Goal: Obtain resource: Download file/media

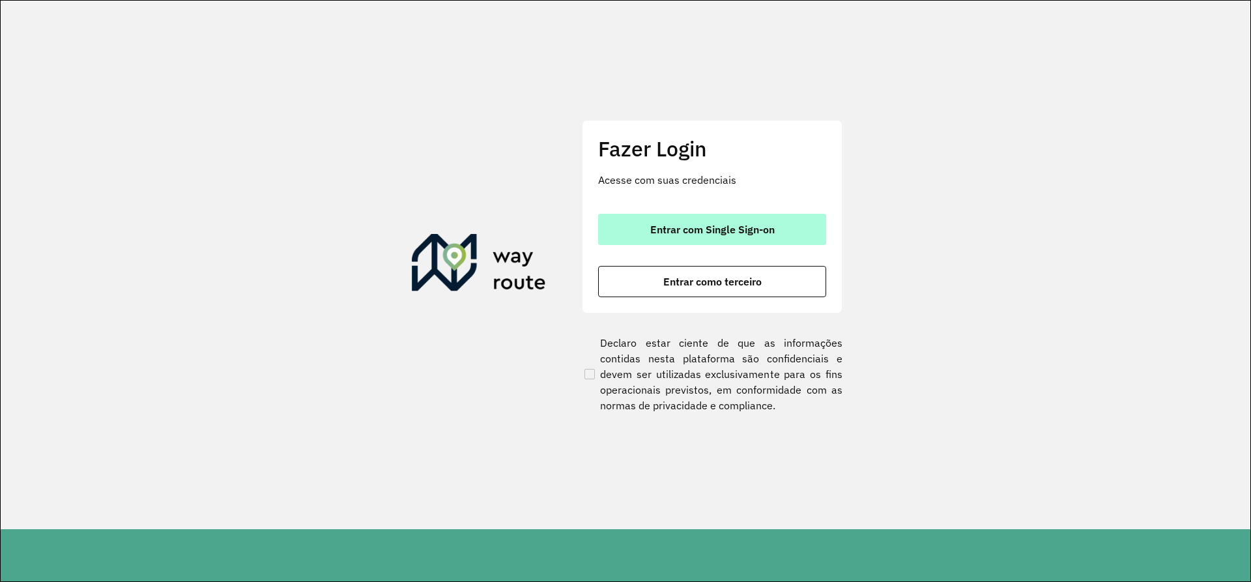
click at [702, 236] on button "Entrar com Single Sign-on" at bounding box center [712, 229] width 228 height 31
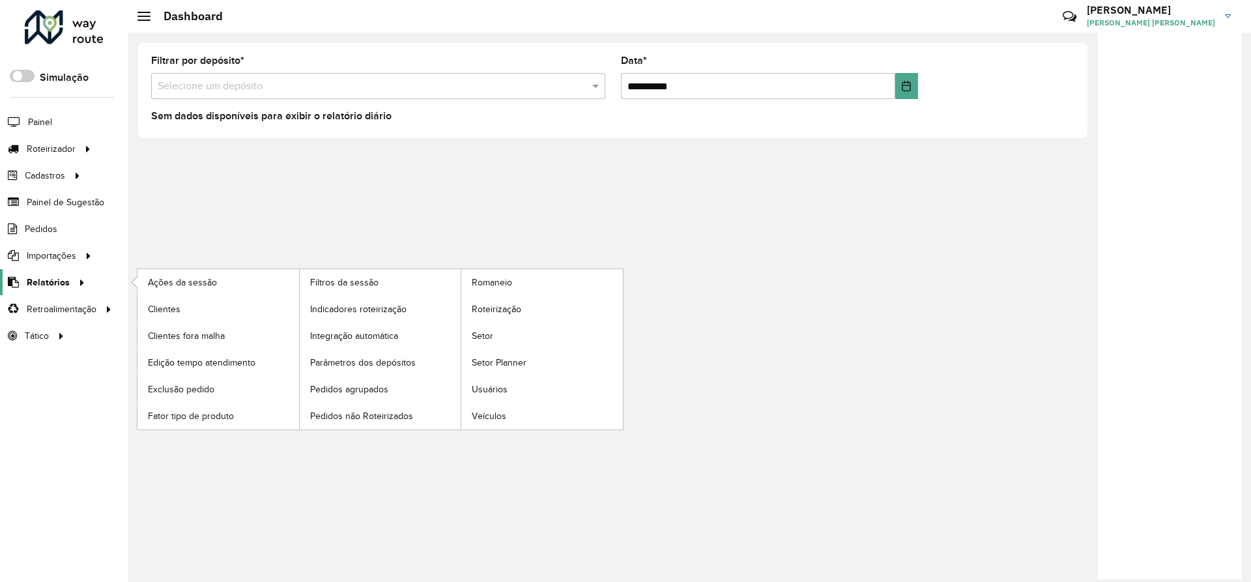
click at [46, 282] on span "Relatórios" at bounding box center [48, 283] width 43 height 14
click at [163, 309] on span "Clientes" at bounding box center [165, 309] width 35 height 14
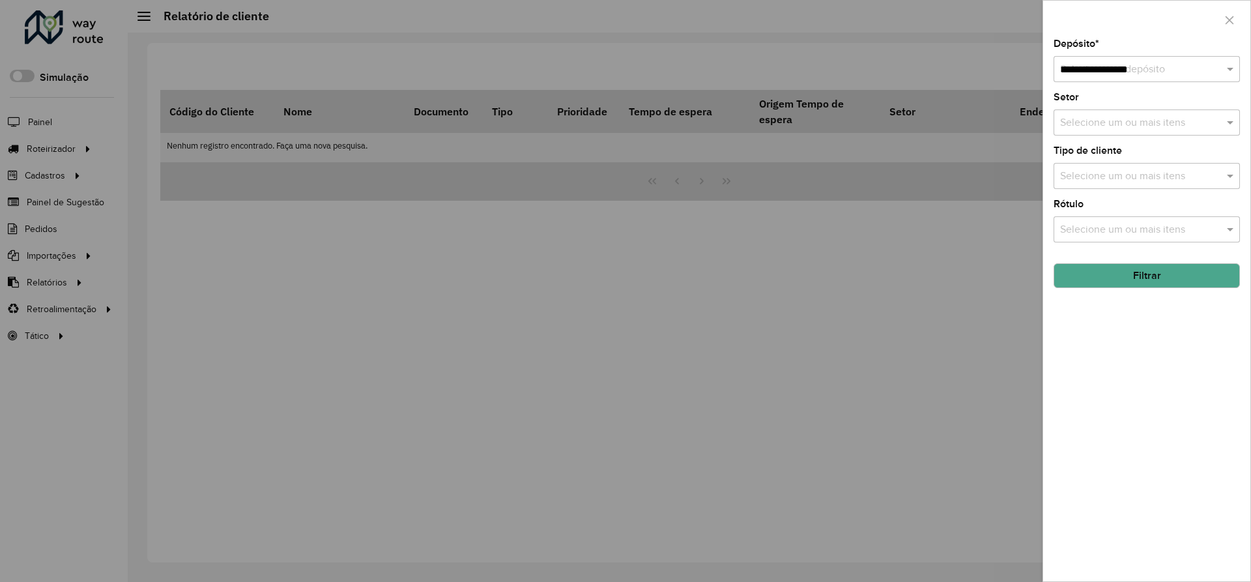
type input "**********"
click at [1169, 277] on button "Filtrar" at bounding box center [1146, 275] width 186 height 25
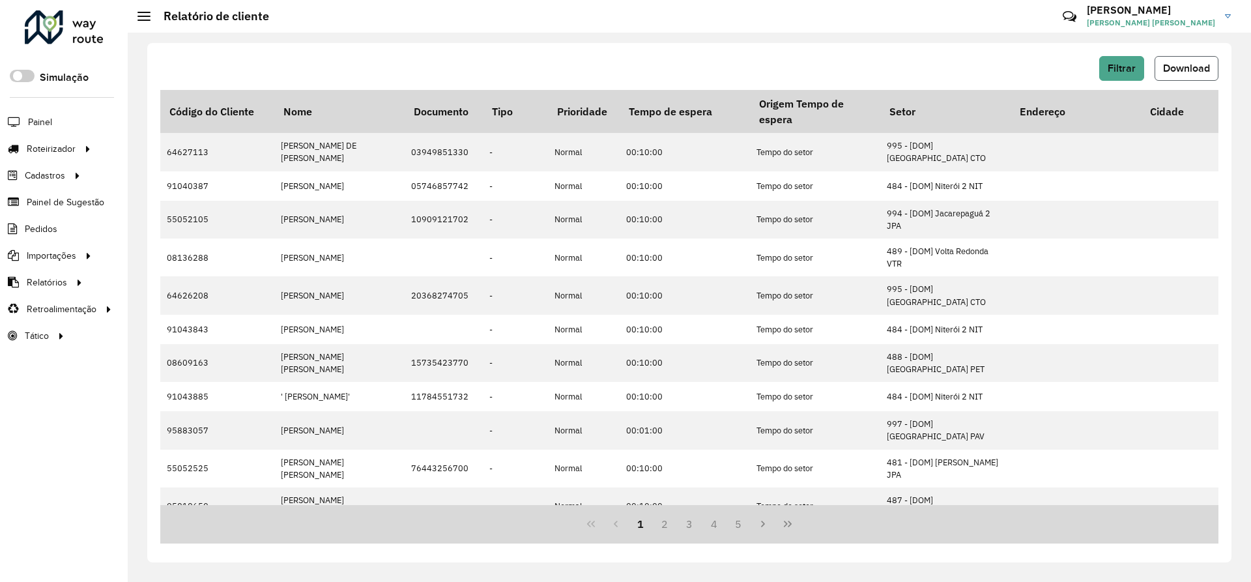
click at [1190, 71] on span "Download" at bounding box center [1186, 68] width 47 height 11
